Goal: Information Seeking & Learning: Learn about a topic

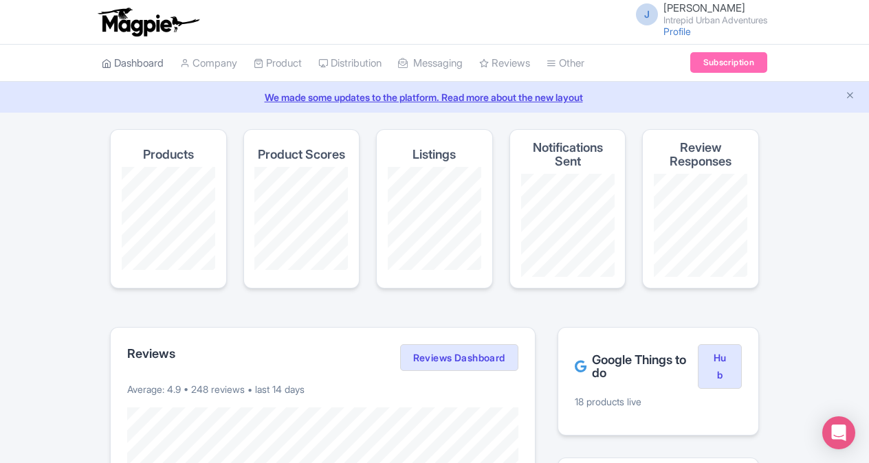
click at [135, 61] on link "Dashboard" at bounding box center [133, 64] width 62 height 38
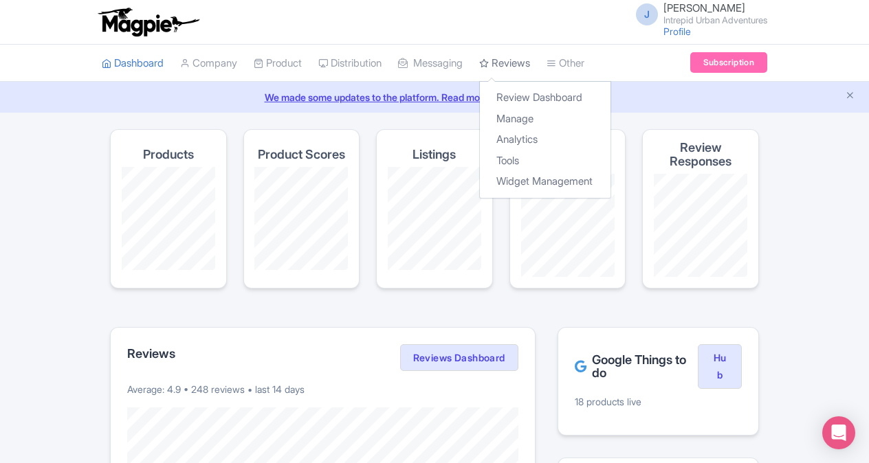
click at [530, 65] on link "Reviews" at bounding box center [504, 64] width 51 height 38
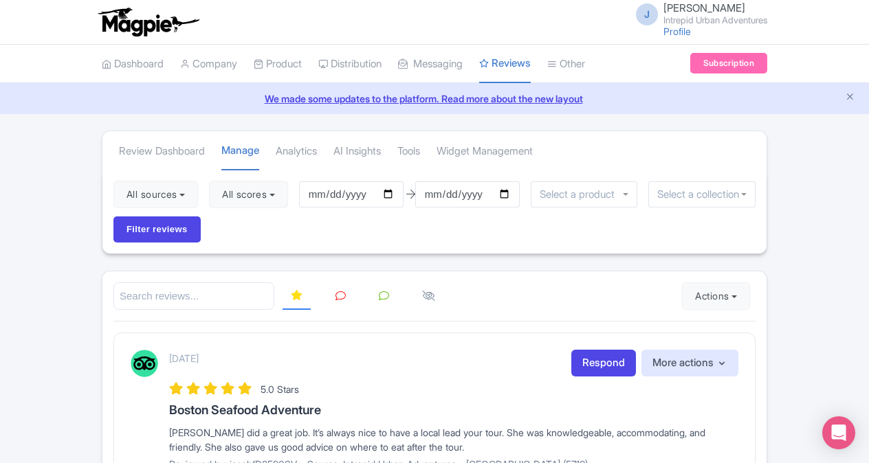
click at [742, 190] on div at bounding box center [701, 195] width 107 height 26
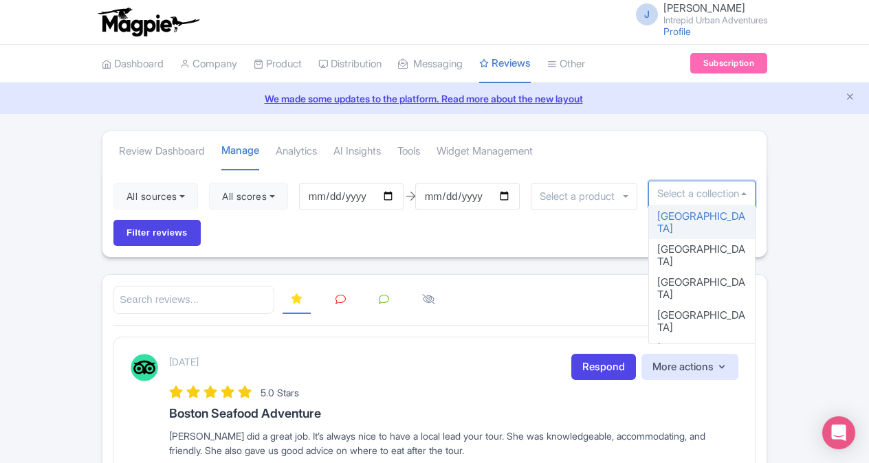
drag, startPoint x: 755, startPoint y: 216, endPoint x: 755, endPoint y: 248, distance: 31.6
click at [755, 248] on div "[GEOGRAPHIC_DATA] [GEOGRAPHIC_DATA] [GEOGRAPHIC_DATA] [GEOGRAPHIC_DATA] [GEOGRA…" at bounding box center [701, 275] width 107 height 138
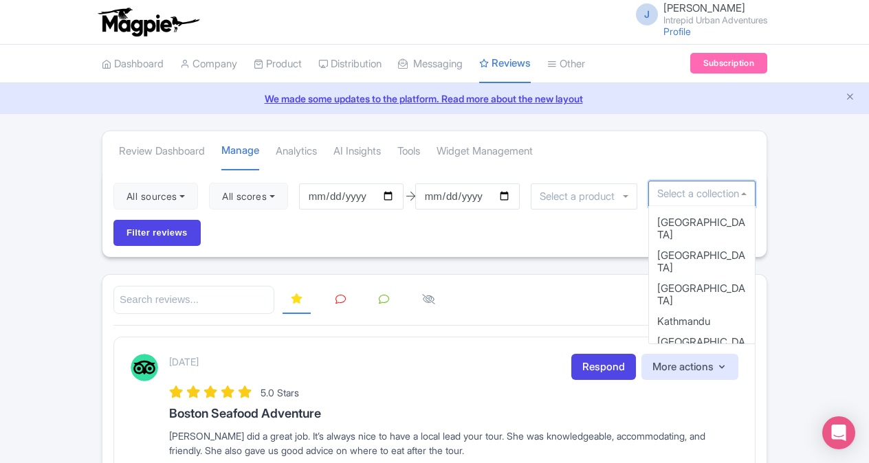
scroll to position [557, 0]
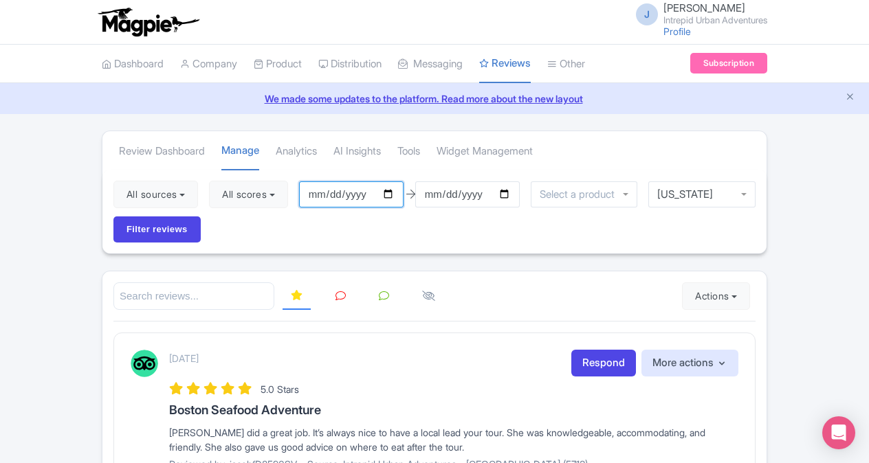
click at [393, 195] on input "[DATE]" at bounding box center [351, 195] width 105 height 26
click at [395, 189] on input "[DATE]" at bounding box center [351, 195] width 105 height 26
type input "[DATE]"
click at [151, 244] on div "All sources Select all Deselect all Select all Deselect all Urban Adventures - …" at bounding box center [434, 212] width 664 height 84
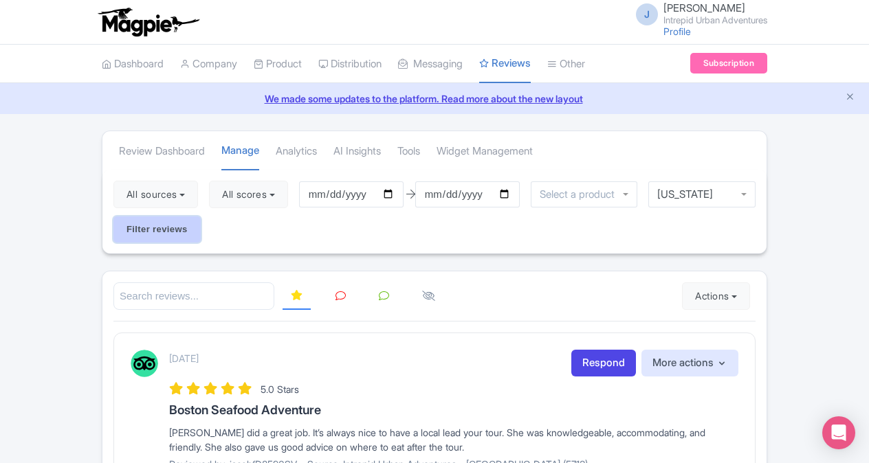
click at [155, 223] on input "Filter reviews" at bounding box center [156, 230] width 87 height 26
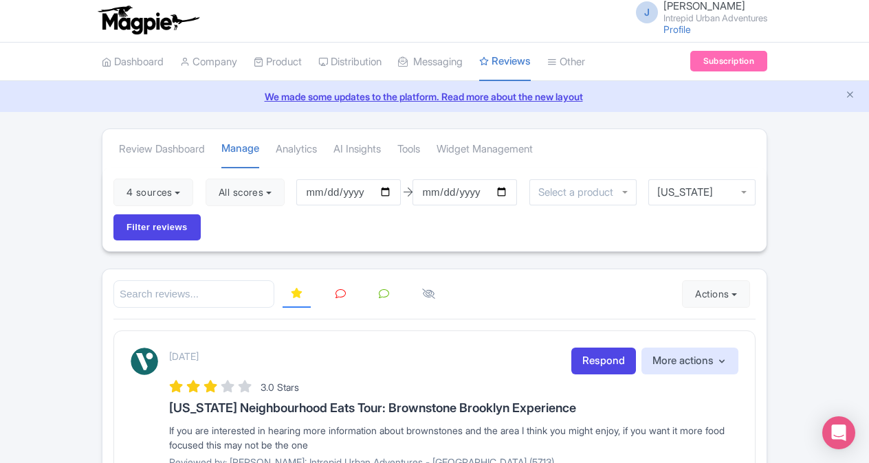
scroll to position [5, 0]
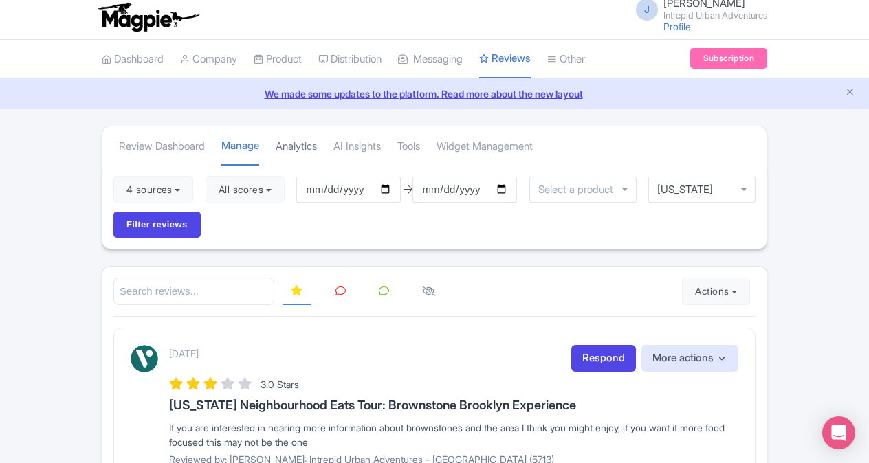
click at [303, 149] on link "Analytics" at bounding box center [296, 147] width 41 height 38
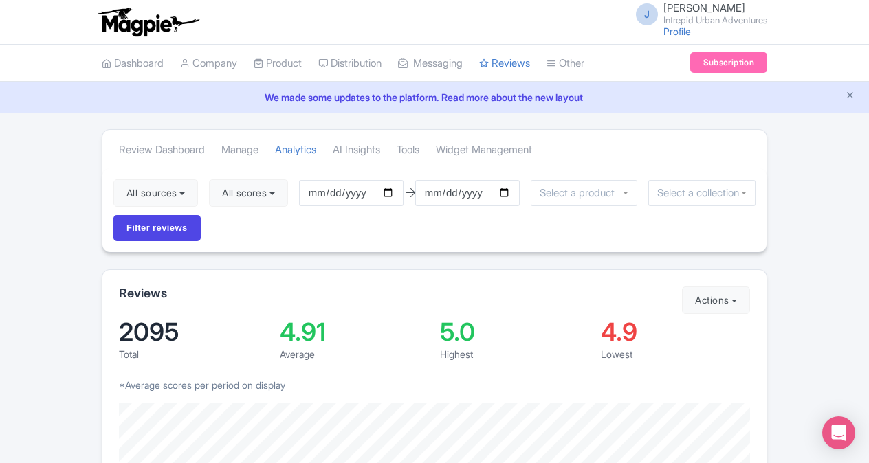
click at [736, 193] on input "select-one" at bounding box center [701, 193] width 89 height 12
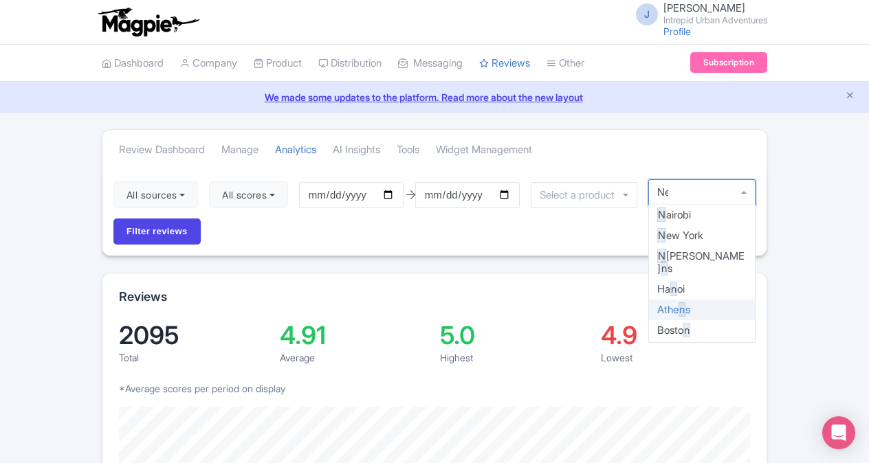
type input "New"
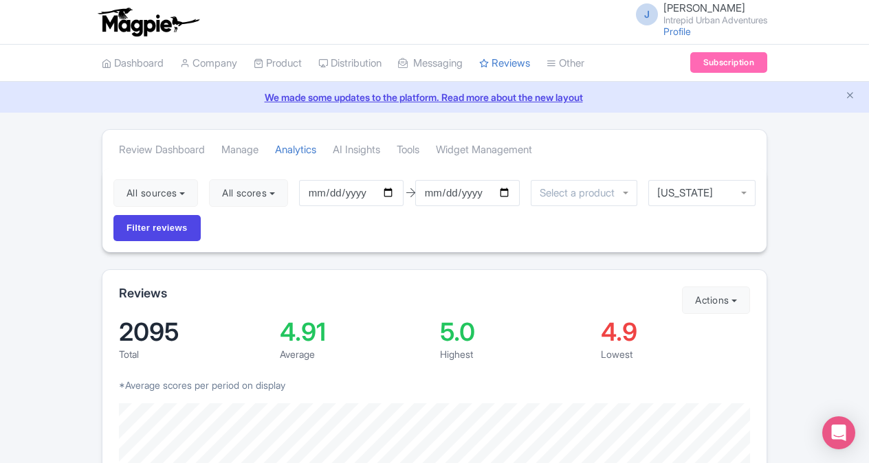
click at [624, 187] on div at bounding box center [584, 193] width 107 height 26
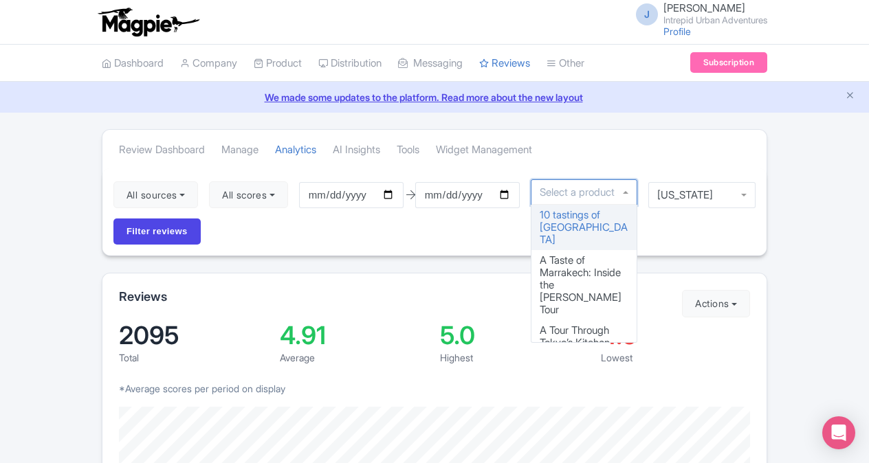
click at [675, 220] on div "All sources Select all Deselect all Select all Deselect all Urban Adventures - …" at bounding box center [434, 211] width 664 height 87
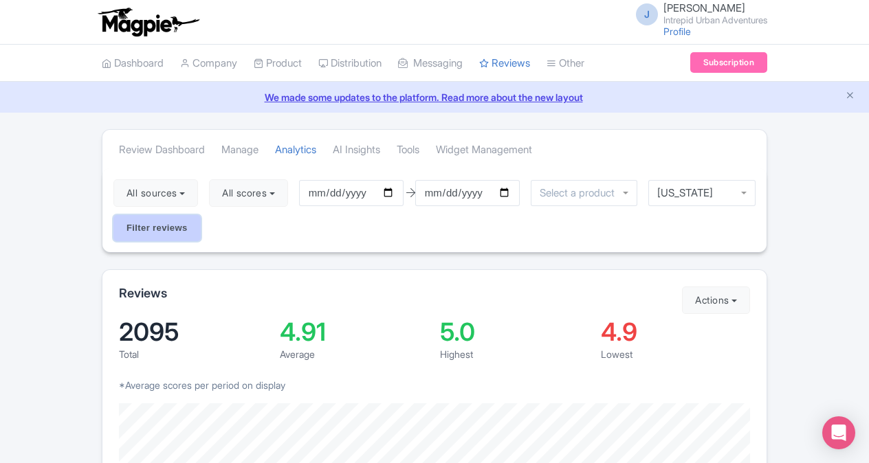
click at [183, 231] on input "Filter reviews" at bounding box center [156, 228] width 87 height 26
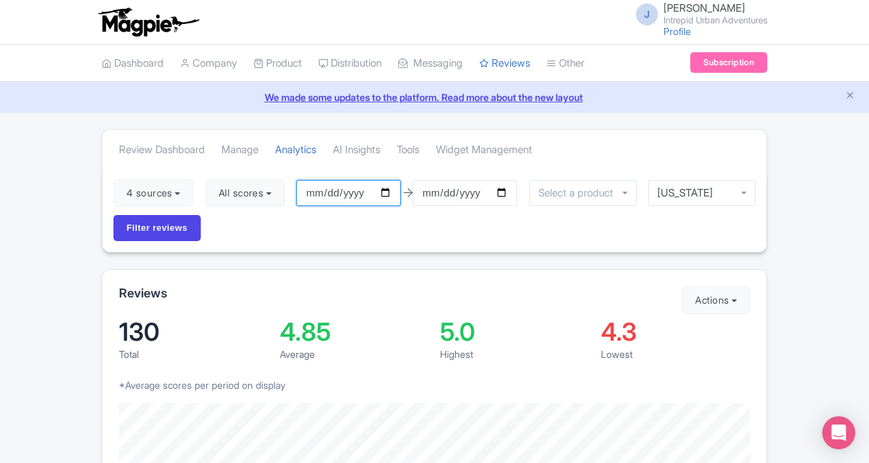
click at [387, 193] on input "[DATE]" at bounding box center [348, 193] width 105 height 26
type input "2025-01-01"
click at [166, 226] on input "Filter reviews" at bounding box center [156, 228] width 87 height 26
